Goal: Task Accomplishment & Management: Manage account settings

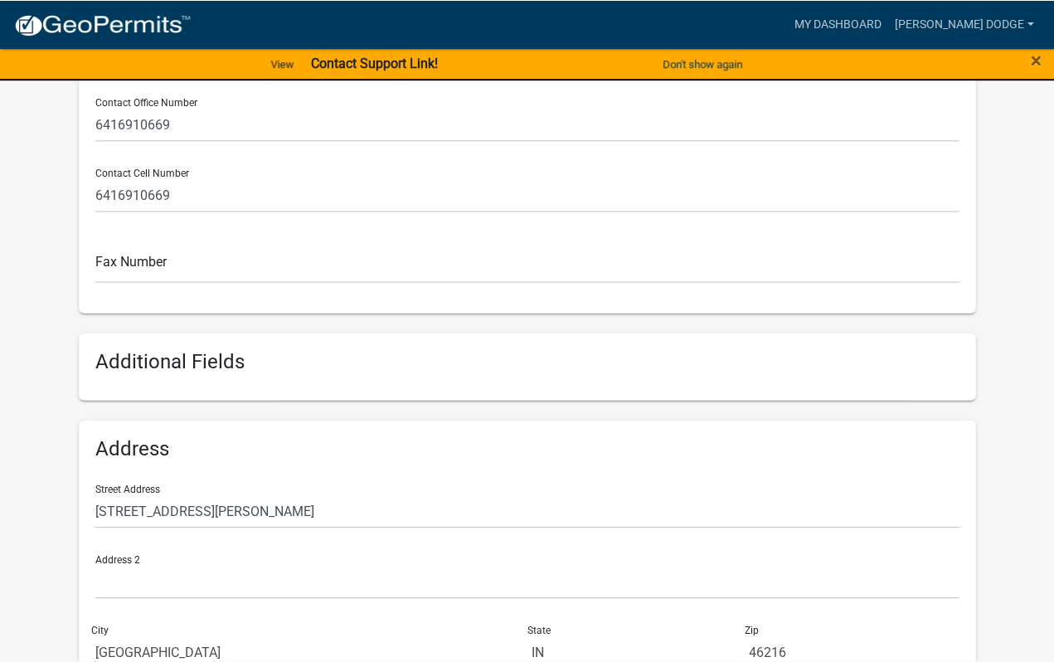
scroll to position [574, 0]
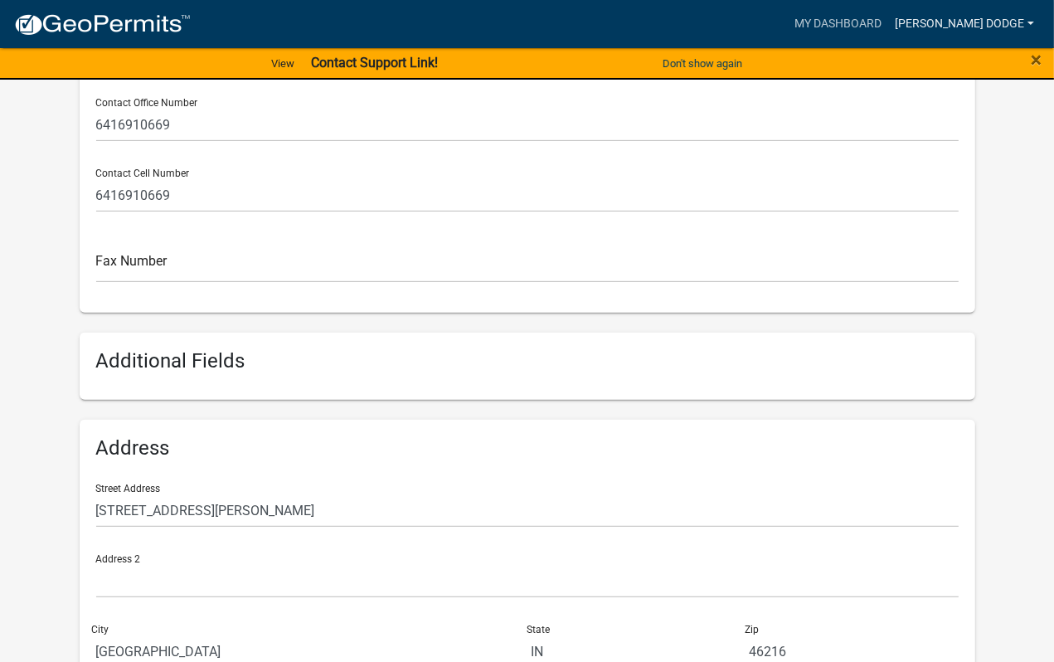
click at [1012, 21] on link "[PERSON_NAME] Dodge" at bounding box center [964, 24] width 153 height 32
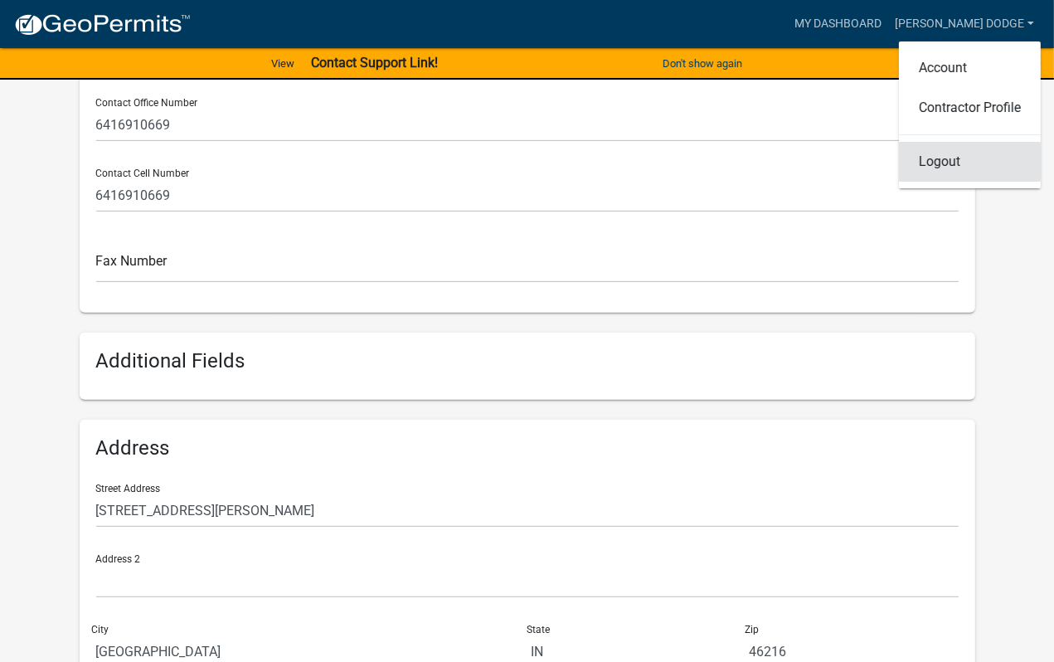
click at [935, 163] on link "Logout" at bounding box center [970, 162] width 142 height 40
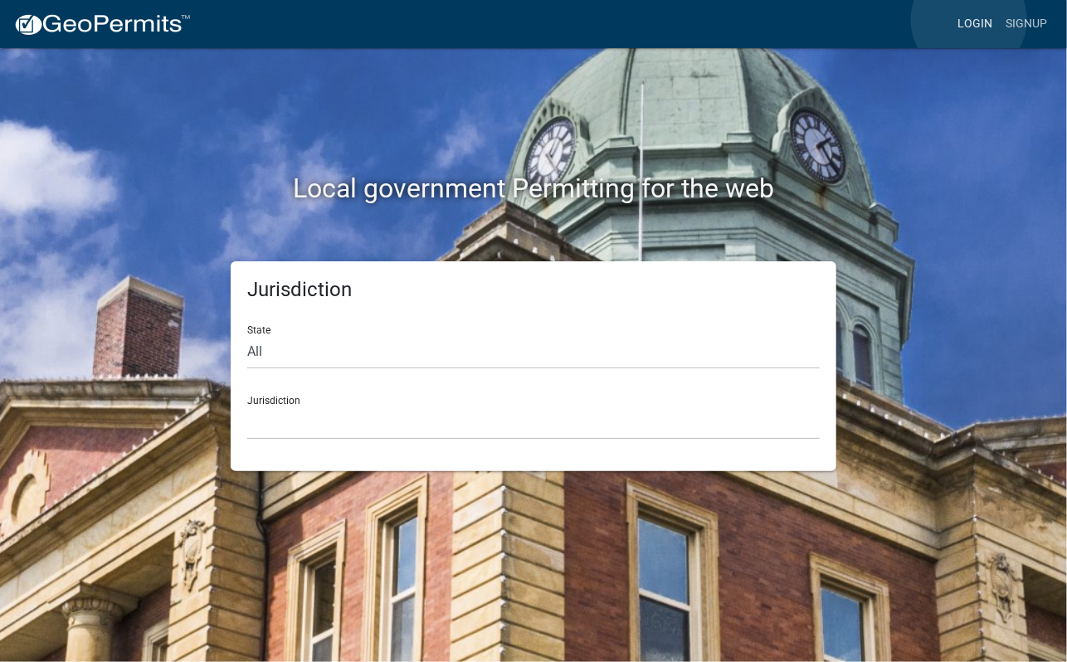
click at [969, 20] on link "Login" at bounding box center [974, 24] width 48 height 32
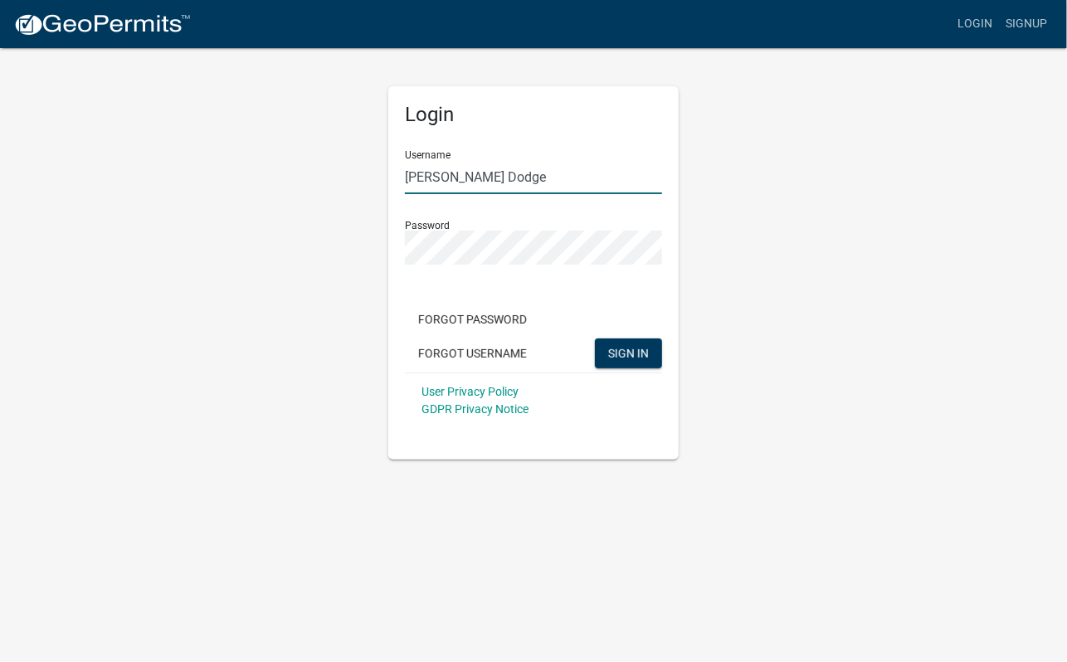
click at [522, 177] on input "[PERSON_NAME] Dodge" at bounding box center [533, 177] width 257 height 34
type input "tracytesting"
click at [965, 26] on link "Login" at bounding box center [974, 24] width 48 height 32
click at [626, 356] on span "SIGN IN" at bounding box center [628, 352] width 41 height 13
